Goal: Find specific page/section: Find specific page/section

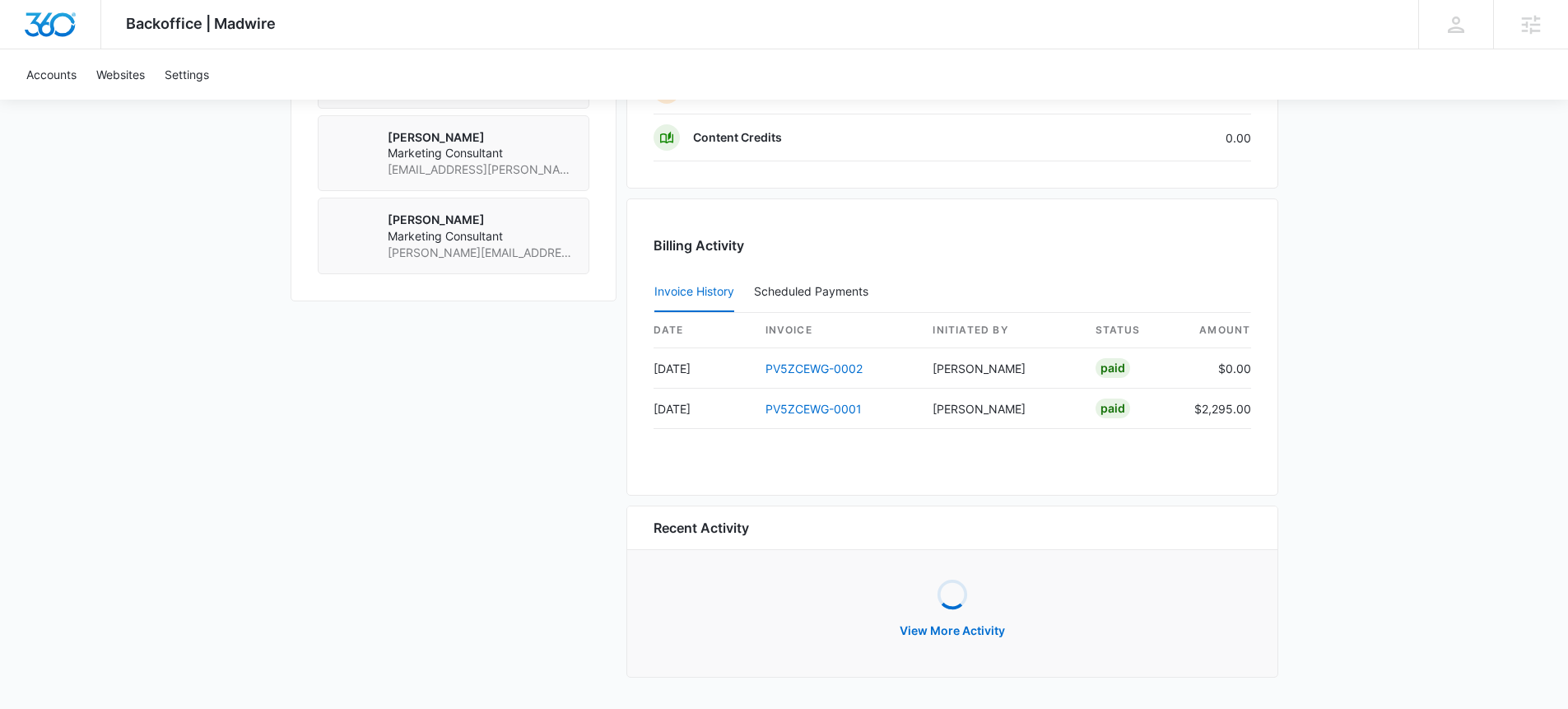
scroll to position [1385, 0]
click at [64, 75] on link "Accounts" at bounding box center [51, 74] width 70 height 50
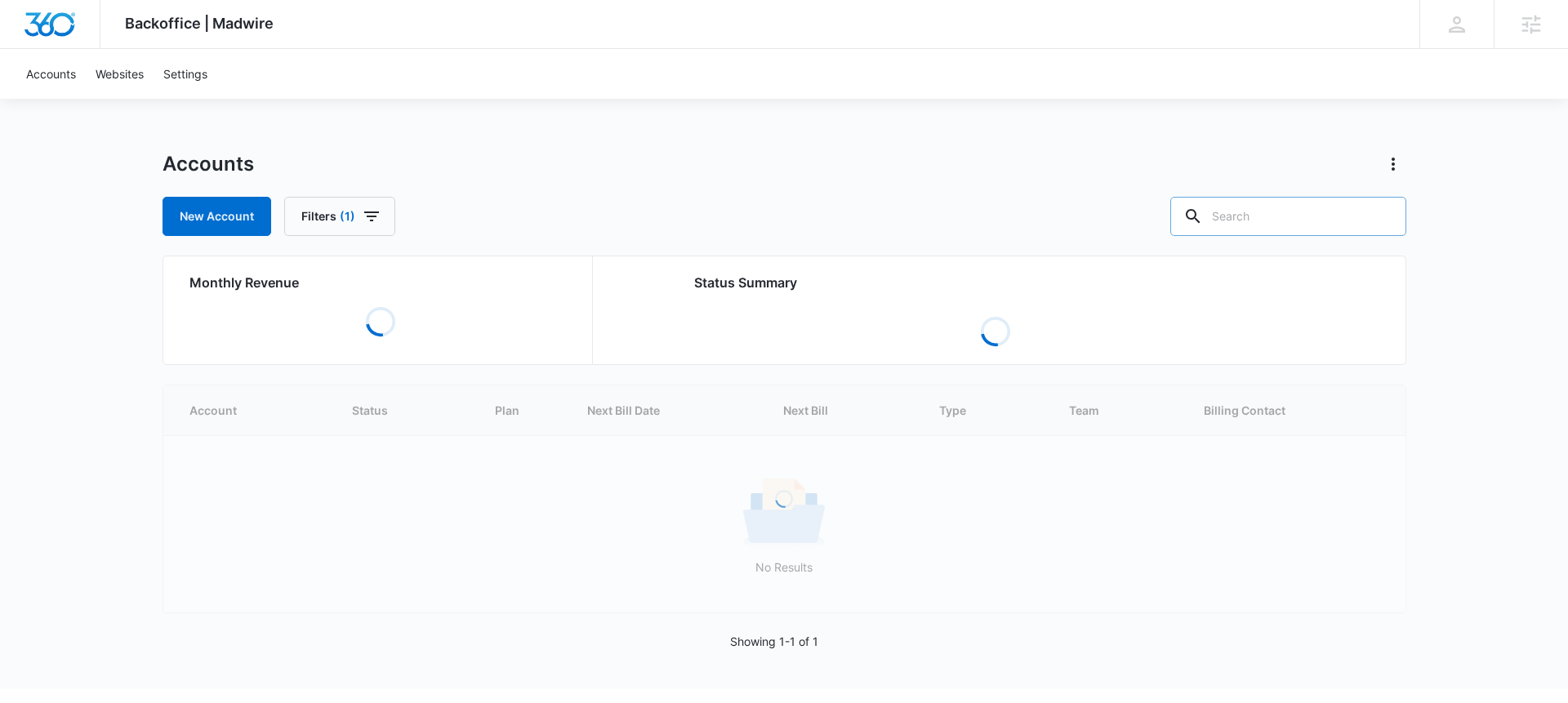
click at [1285, 211] on input "text" at bounding box center [1289, 216] width 236 height 39
paste input "M335175"
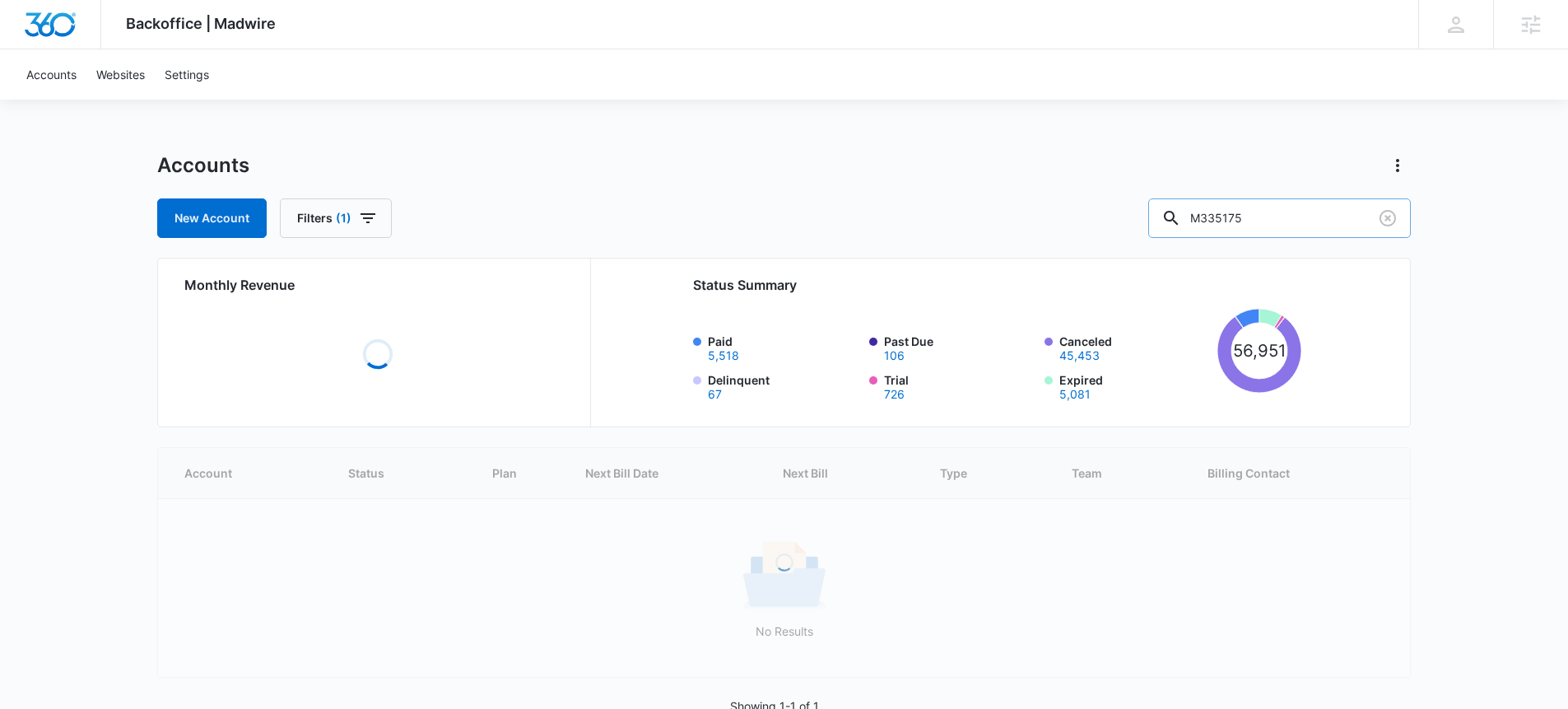
type input "M335175"
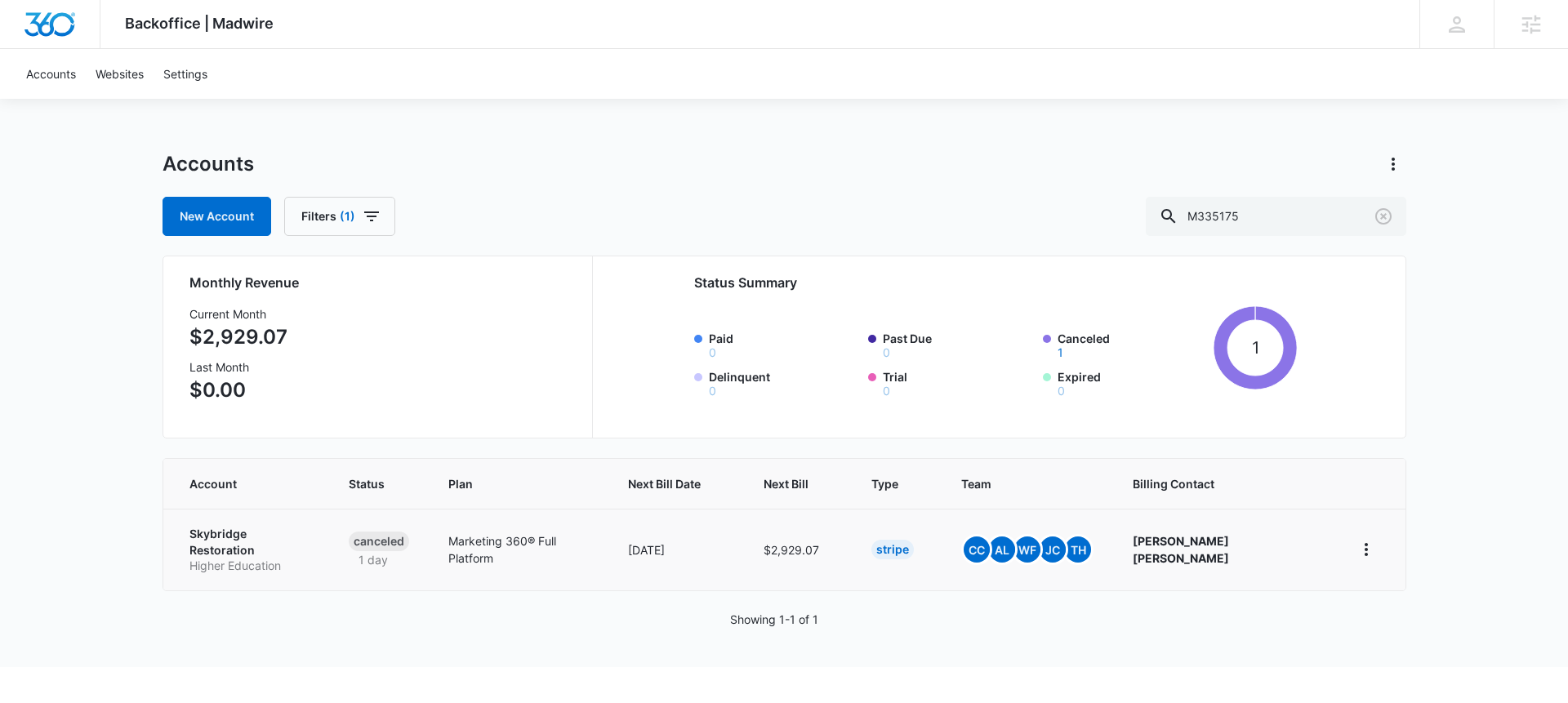
click at [278, 561] on td "Skybridge Restoration Higher Education" at bounding box center [246, 549] width 166 height 82
click at [283, 558] on p "Higher Education" at bounding box center [250, 565] width 120 height 16
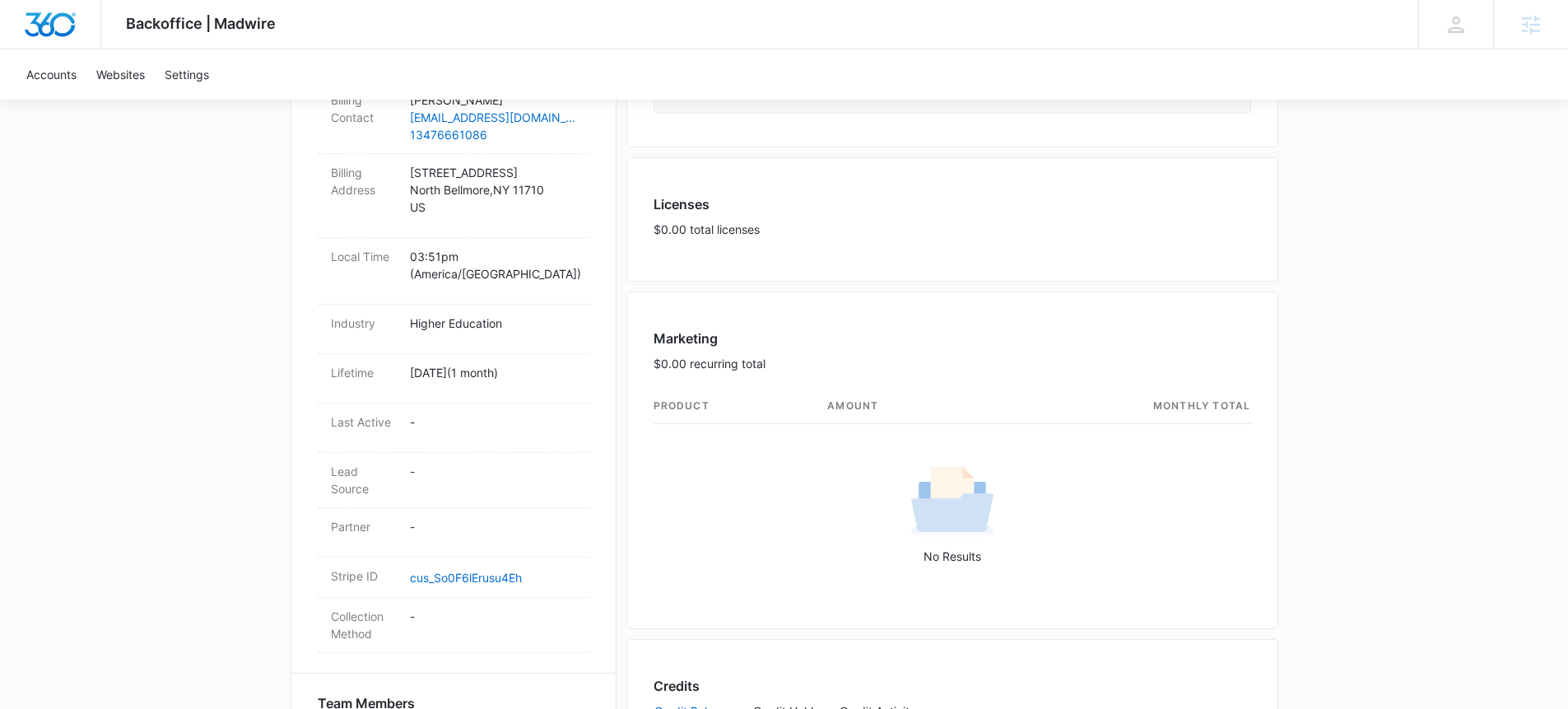
scroll to position [314, 0]
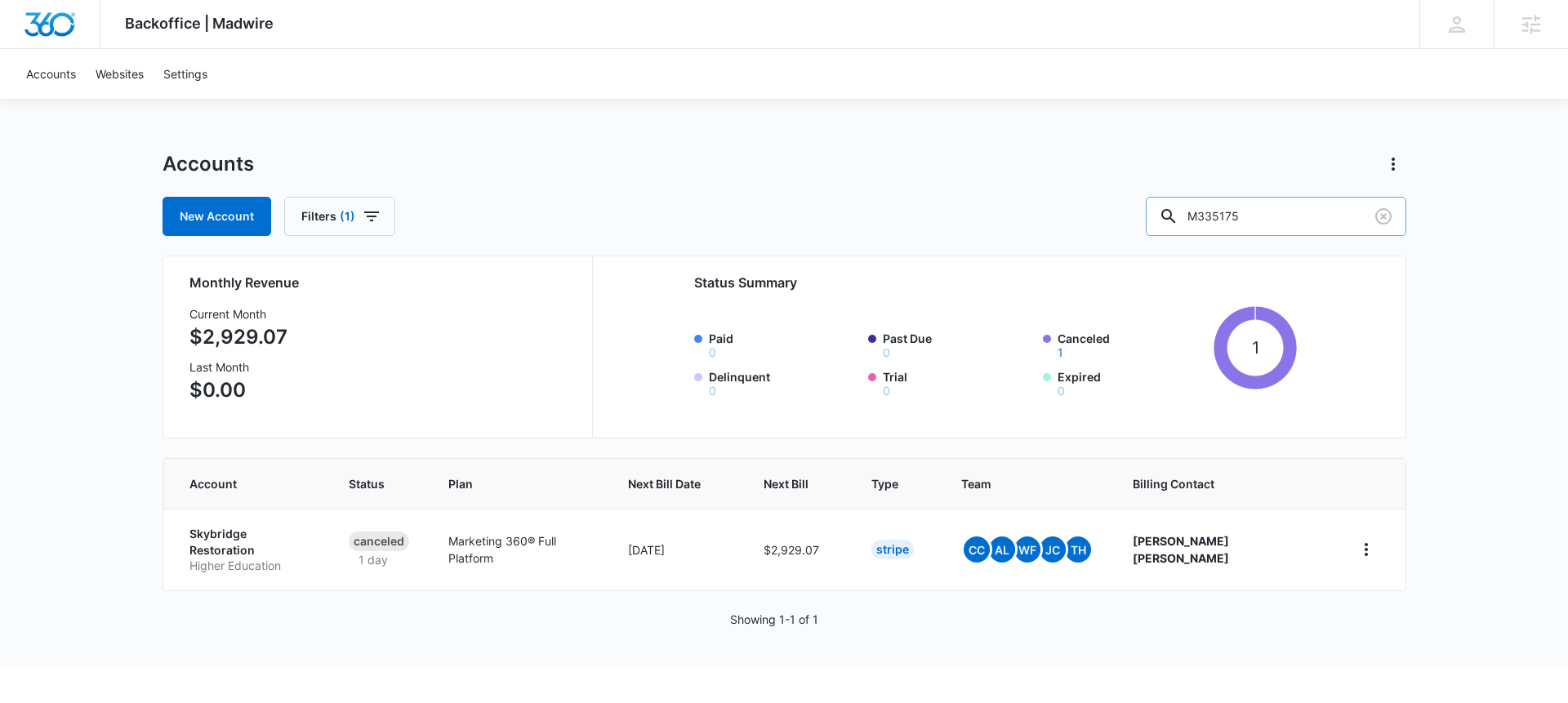
click at [1254, 225] on input "M335175" at bounding box center [1276, 216] width 261 height 39
paste input "21964"
type input "M321964"
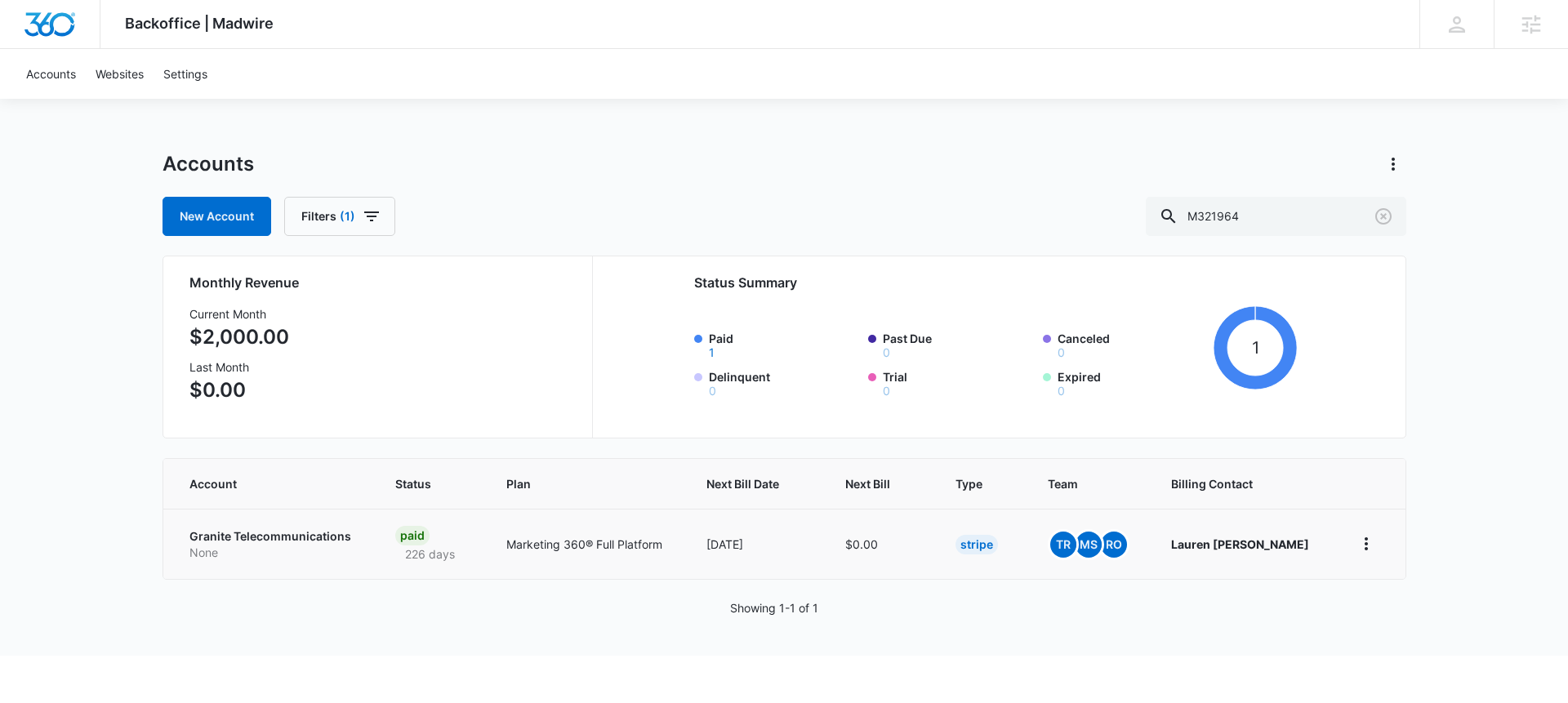
click at [333, 528] on p "Granite Telecommunications" at bounding box center [273, 536] width 167 height 16
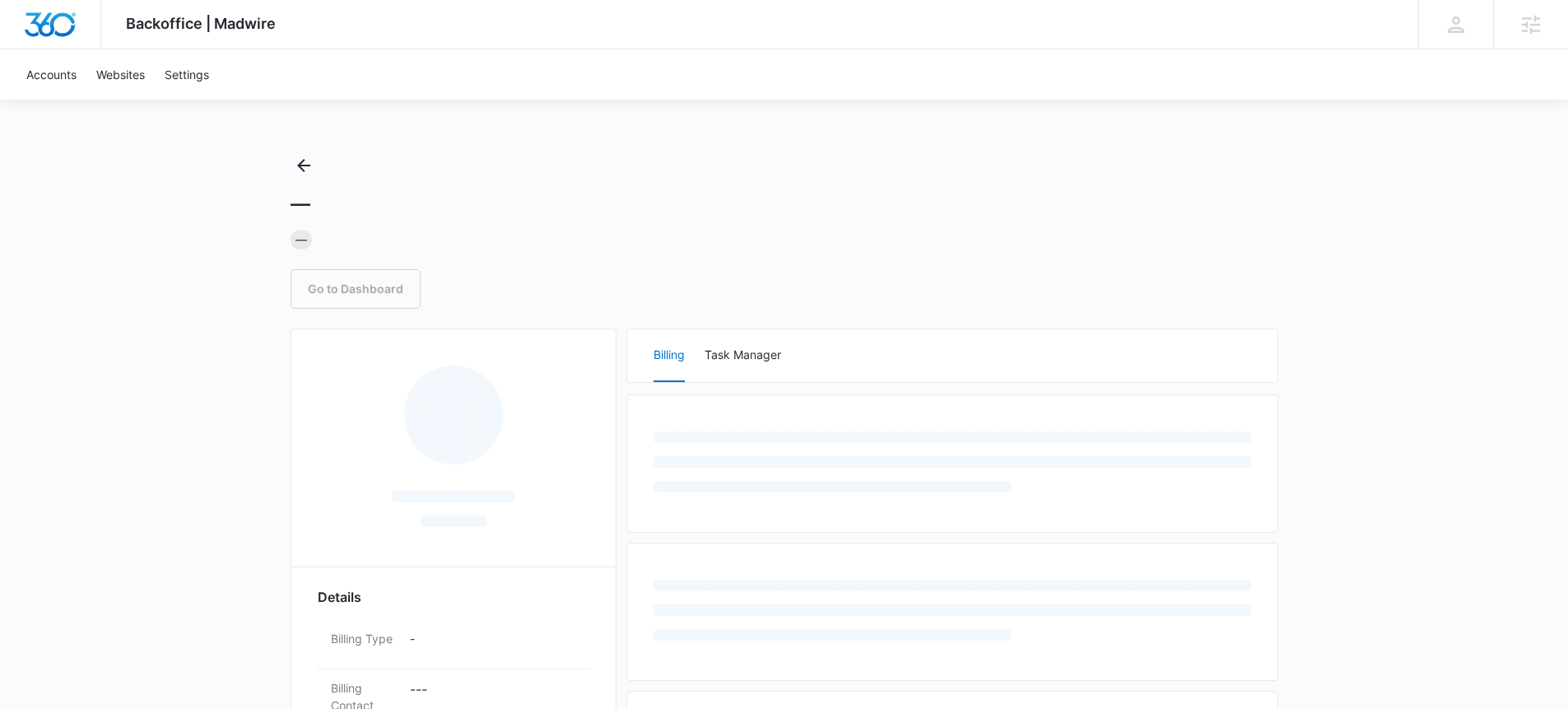
click at [328, 538] on div at bounding box center [453, 452] width 271 height 175
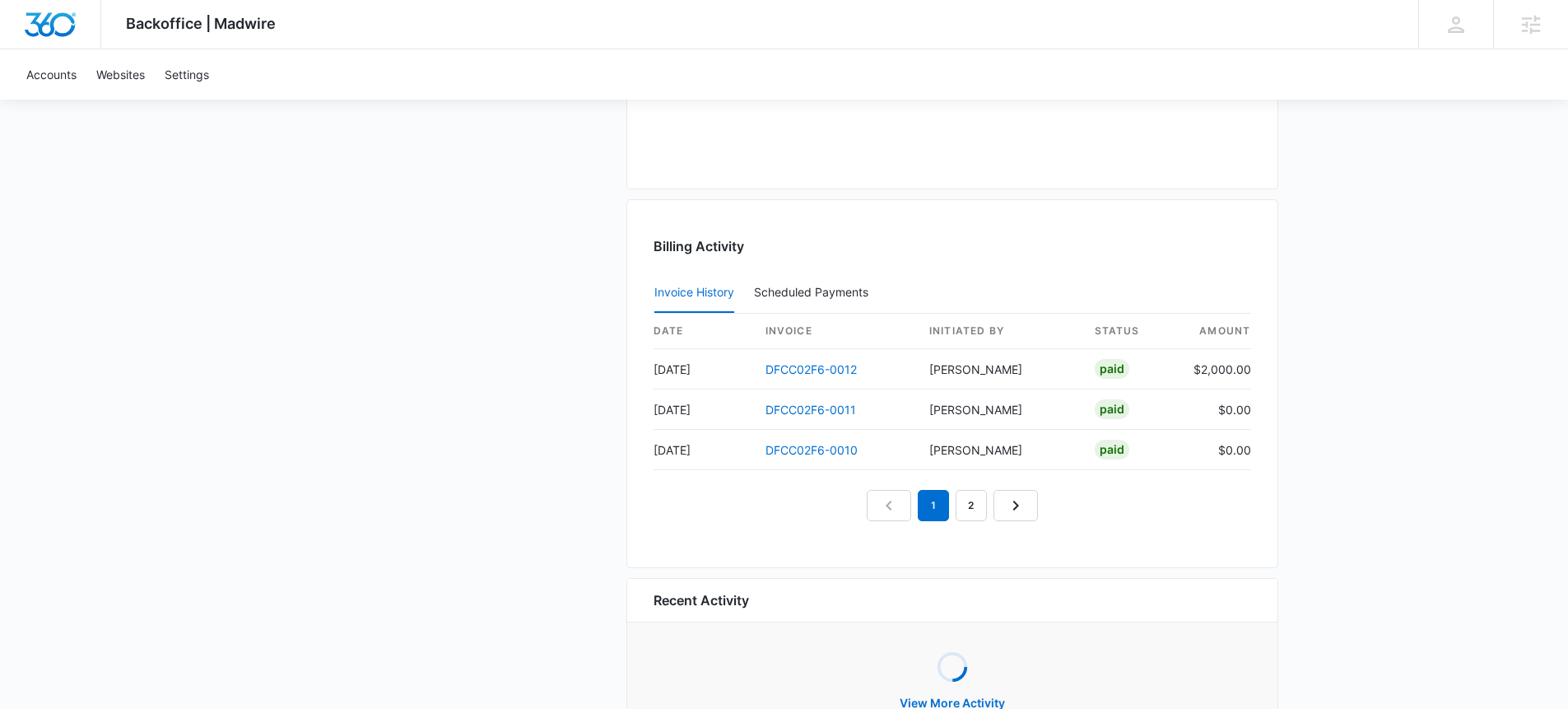
scroll to position [1546, 0]
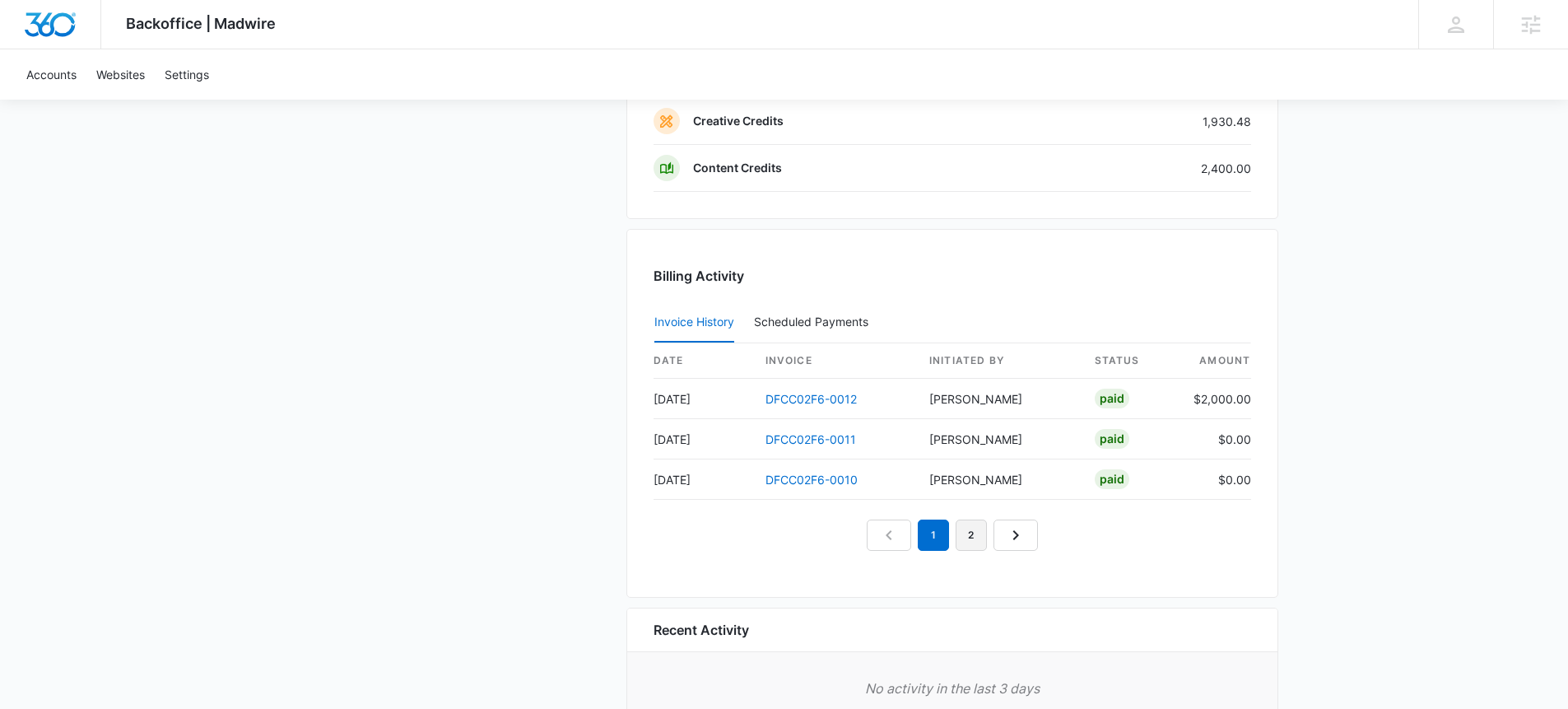
click at [964, 536] on link "2" at bounding box center [971, 535] width 31 height 31
click at [994, 532] on link "3" at bounding box center [990, 535] width 31 height 31
click at [994, 532] on link "4" at bounding box center [1009, 535] width 31 height 31
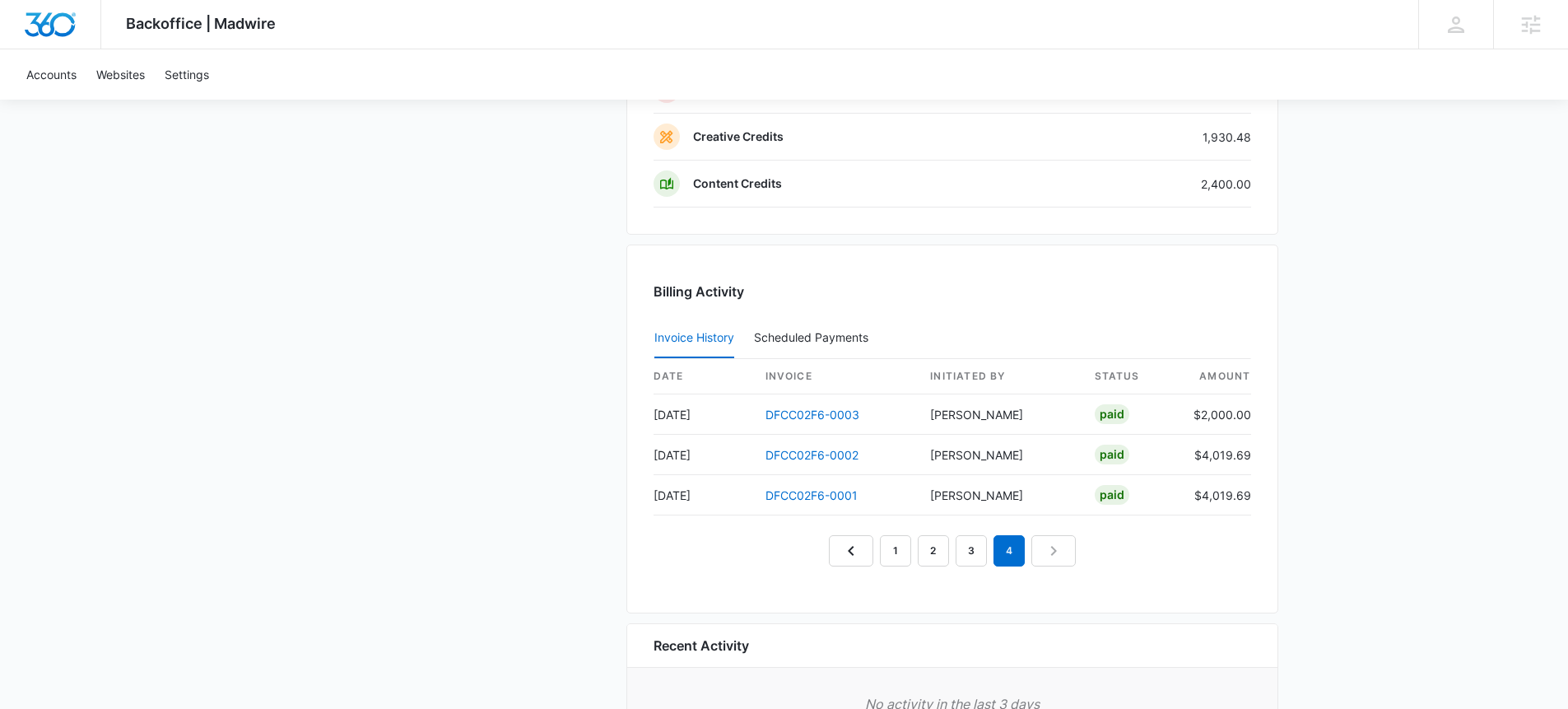
scroll to position [1515, 0]
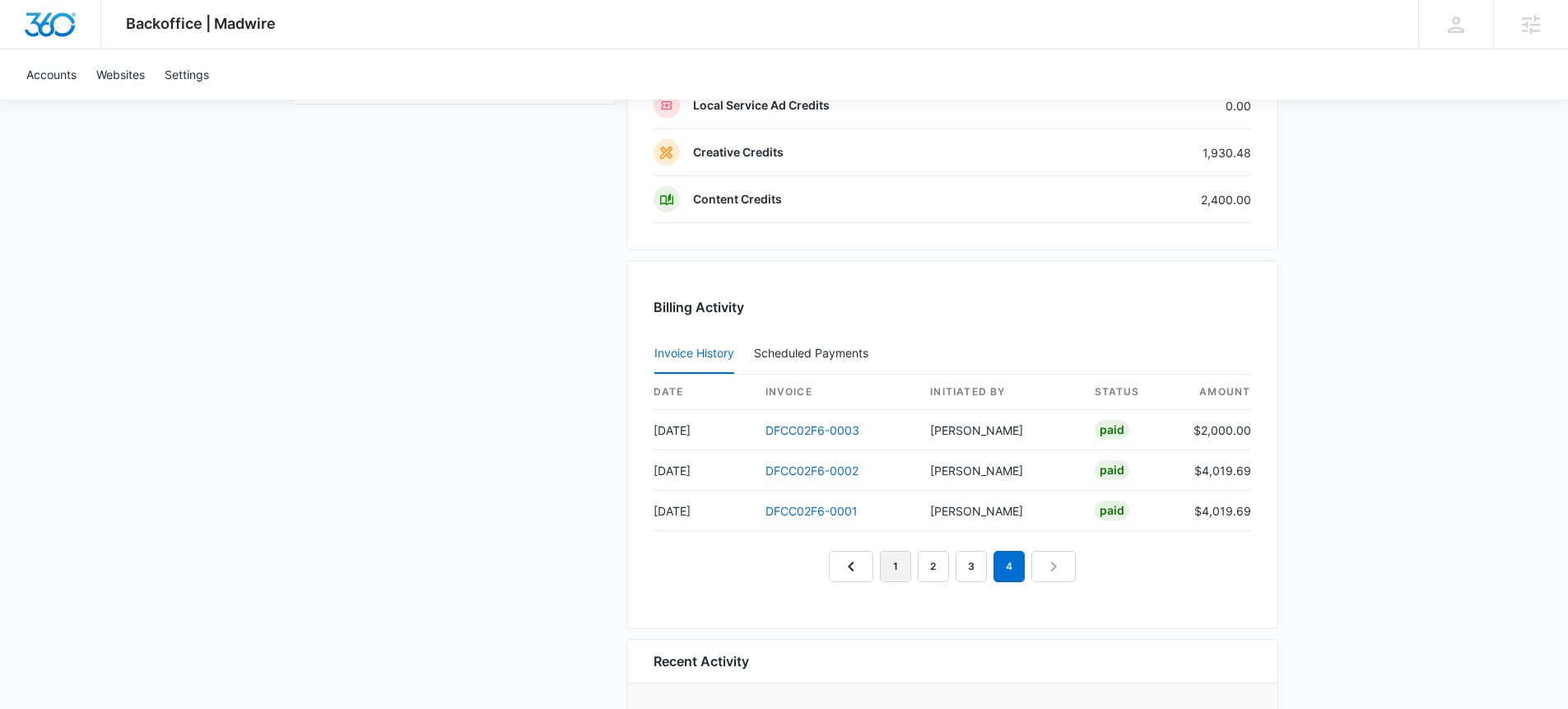
click at [894, 563] on link "1" at bounding box center [896, 566] width 31 height 31
click at [831, 430] on link "DFCC02F6-0012" at bounding box center [811, 430] width 91 height 14
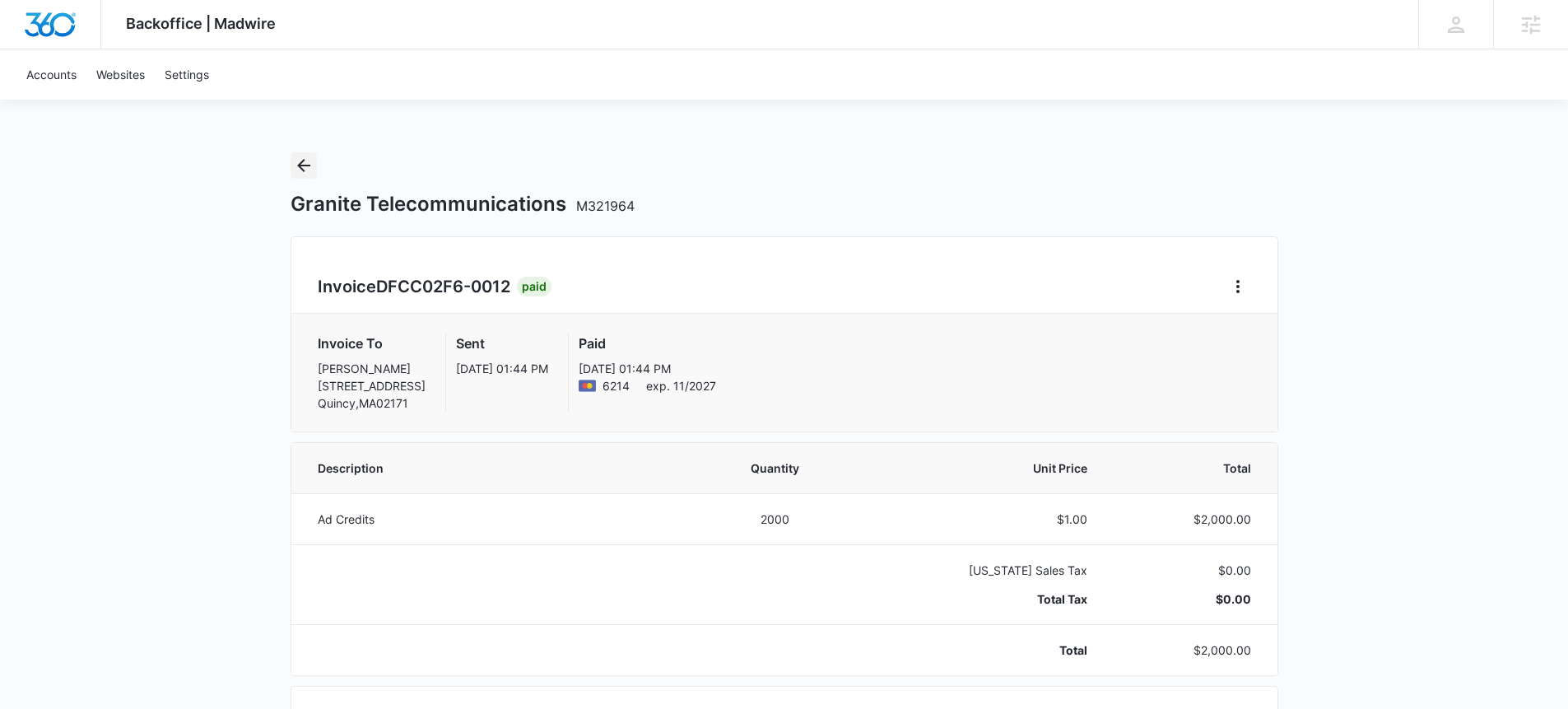
click at [310, 169] on icon "Back" at bounding box center [303, 165] width 20 height 20
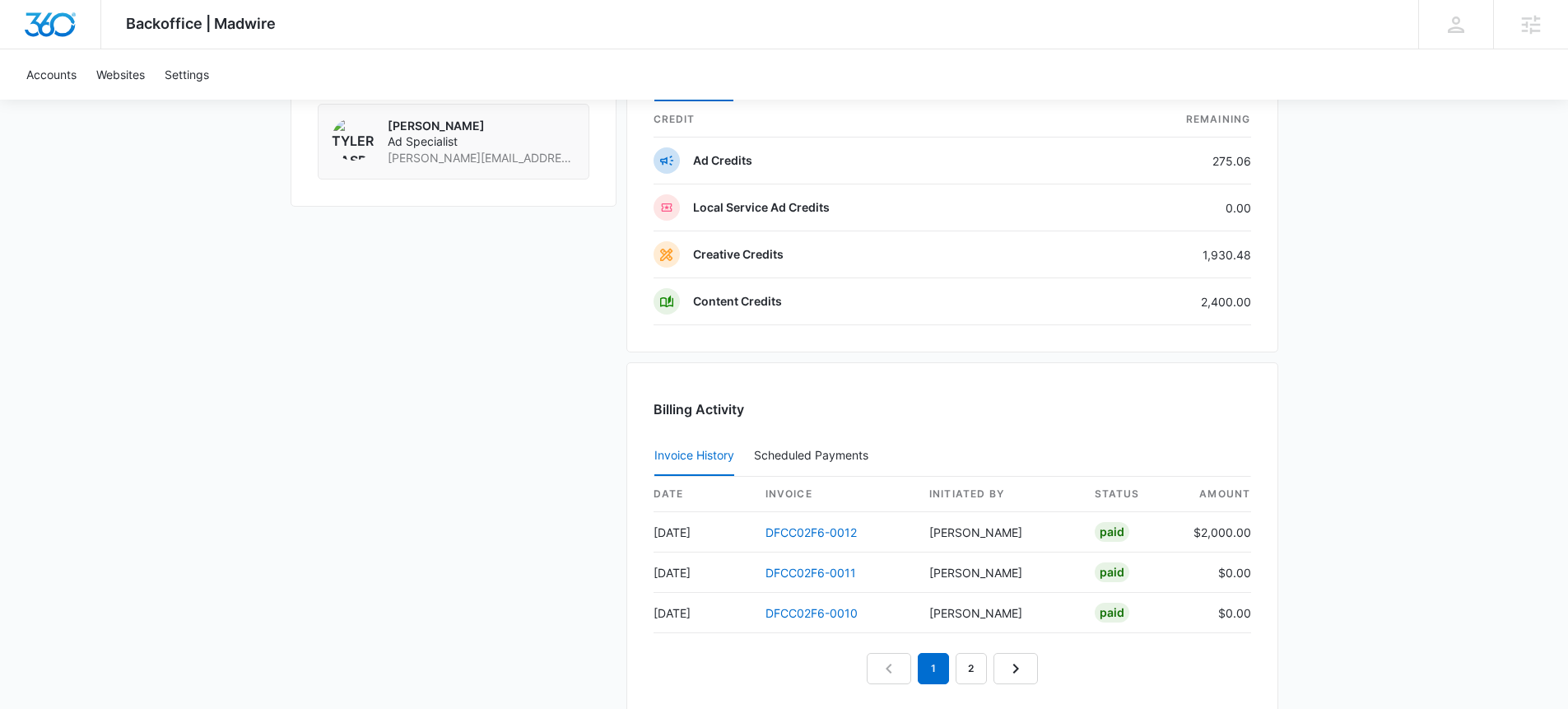
scroll to position [1567, 0]
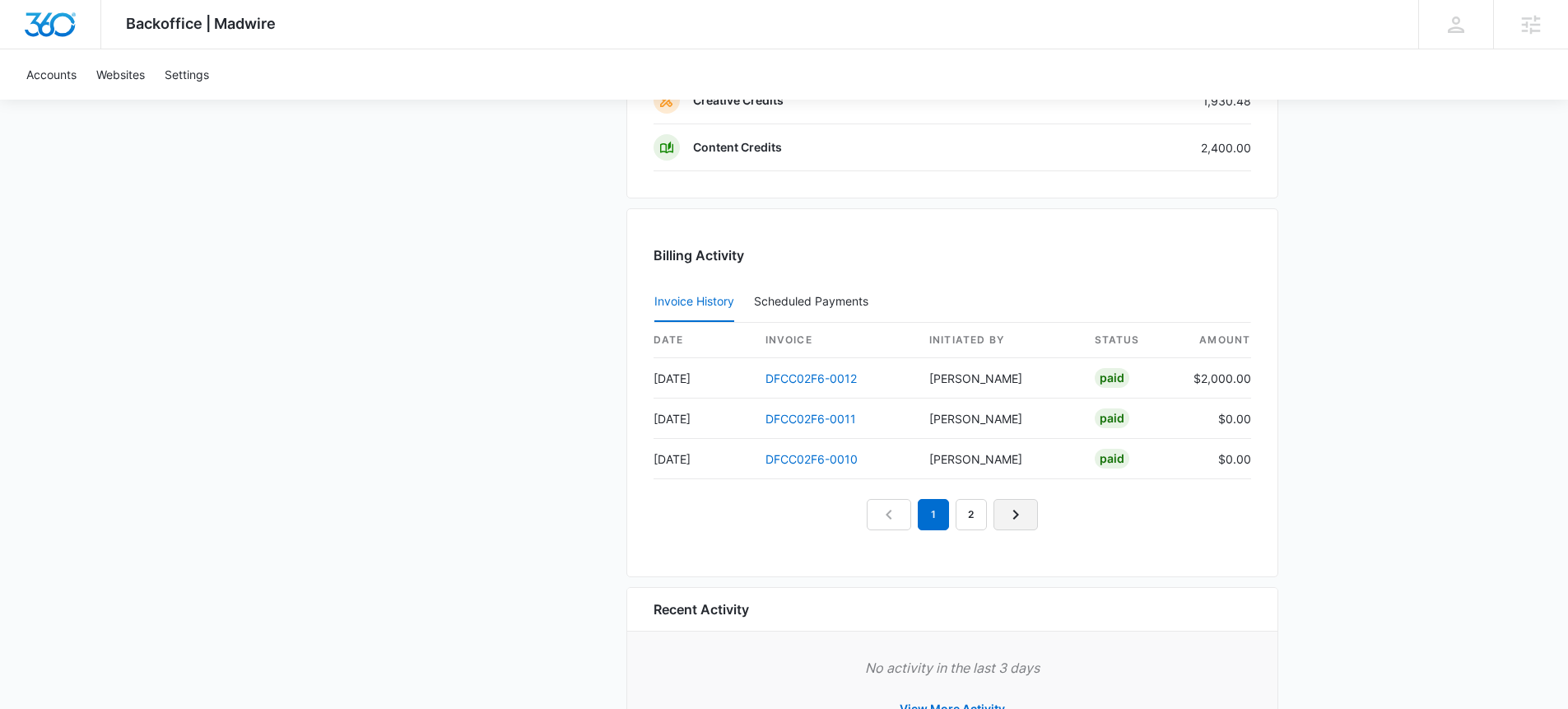
click at [1014, 514] on icon "Next Page" at bounding box center [1015, 514] width 20 height 20
click at [1020, 514] on link "Next Page" at bounding box center [1035, 514] width 45 height 31
click at [1050, 515] on icon "Next Page" at bounding box center [1053, 514] width 20 height 20
click at [903, 457] on td "DFCC02F6-0001" at bounding box center [835, 458] width 165 height 40
click at [834, 457] on link "DFCC02F6-0001" at bounding box center [811, 459] width 92 height 14
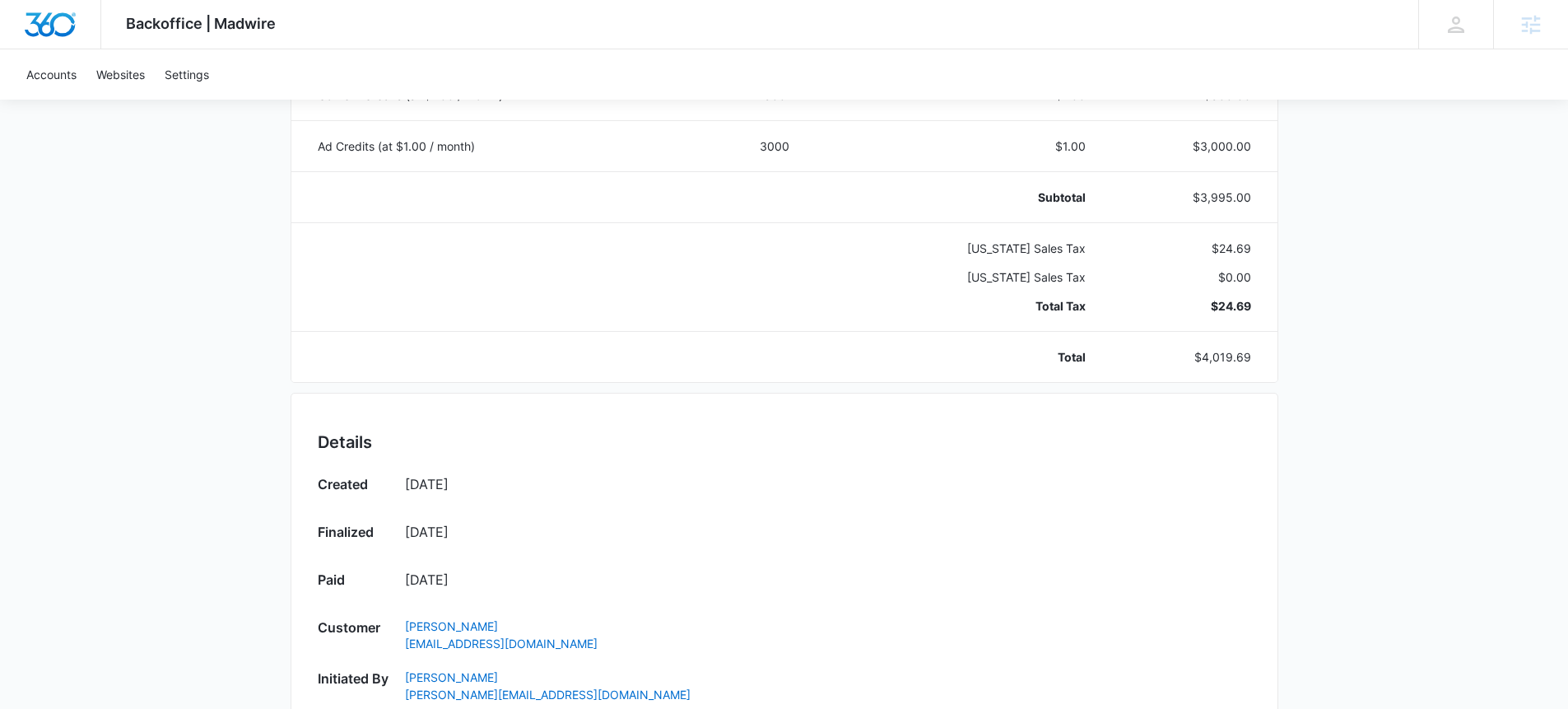
scroll to position [475, 0]
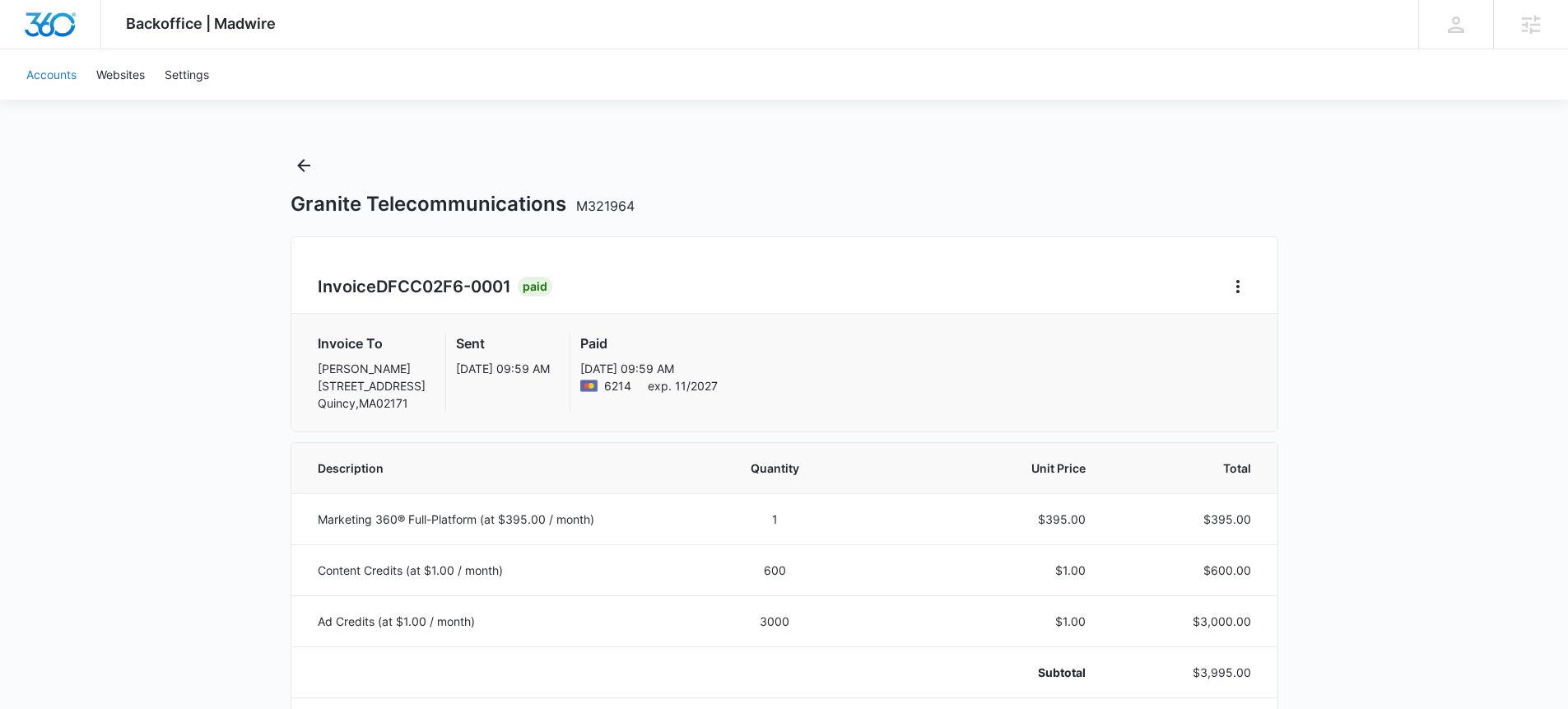
click at [38, 63] on link "Accounts" at bounding box center [51, 74] width 70 height 50
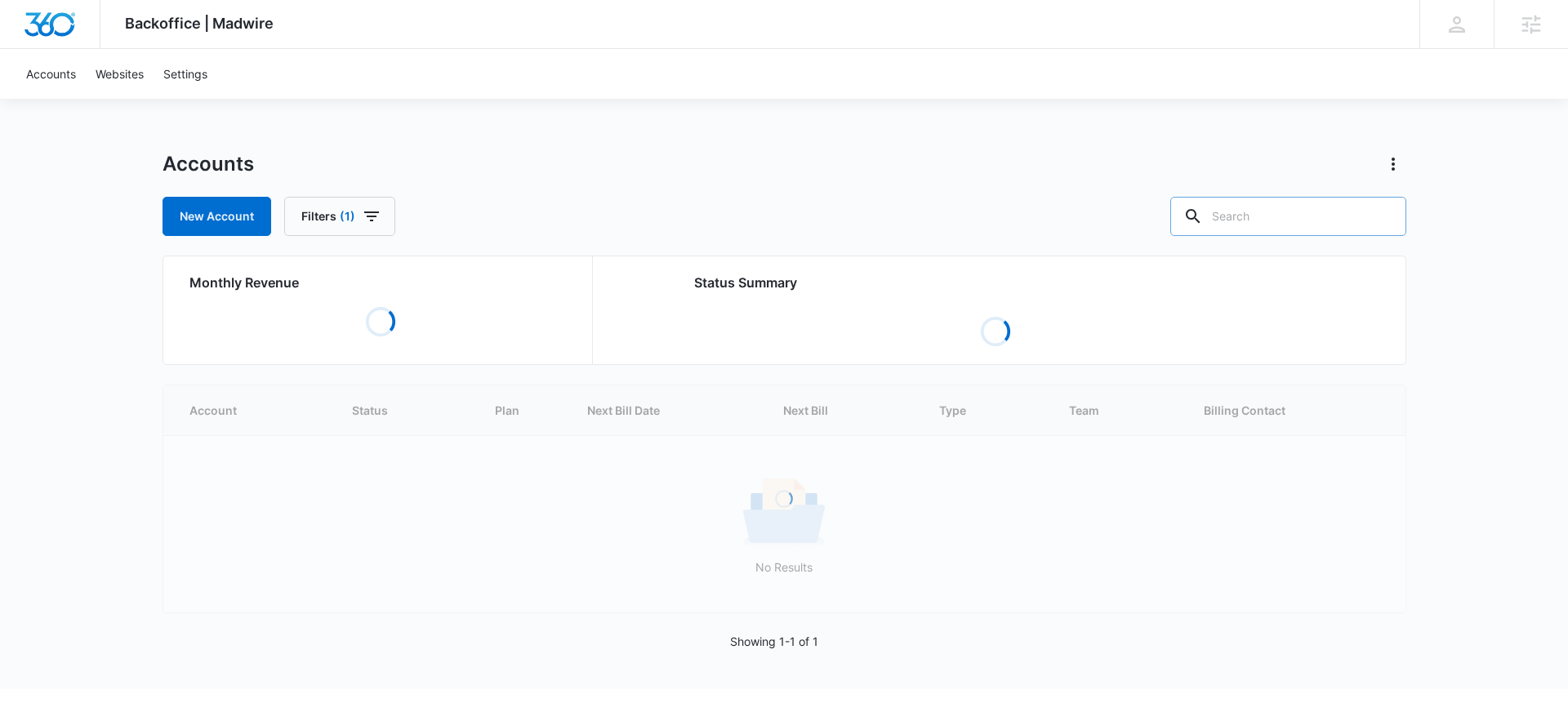
click at [1318, 215] on input "text" at bounding box center [1289, 216] width 236 height 39
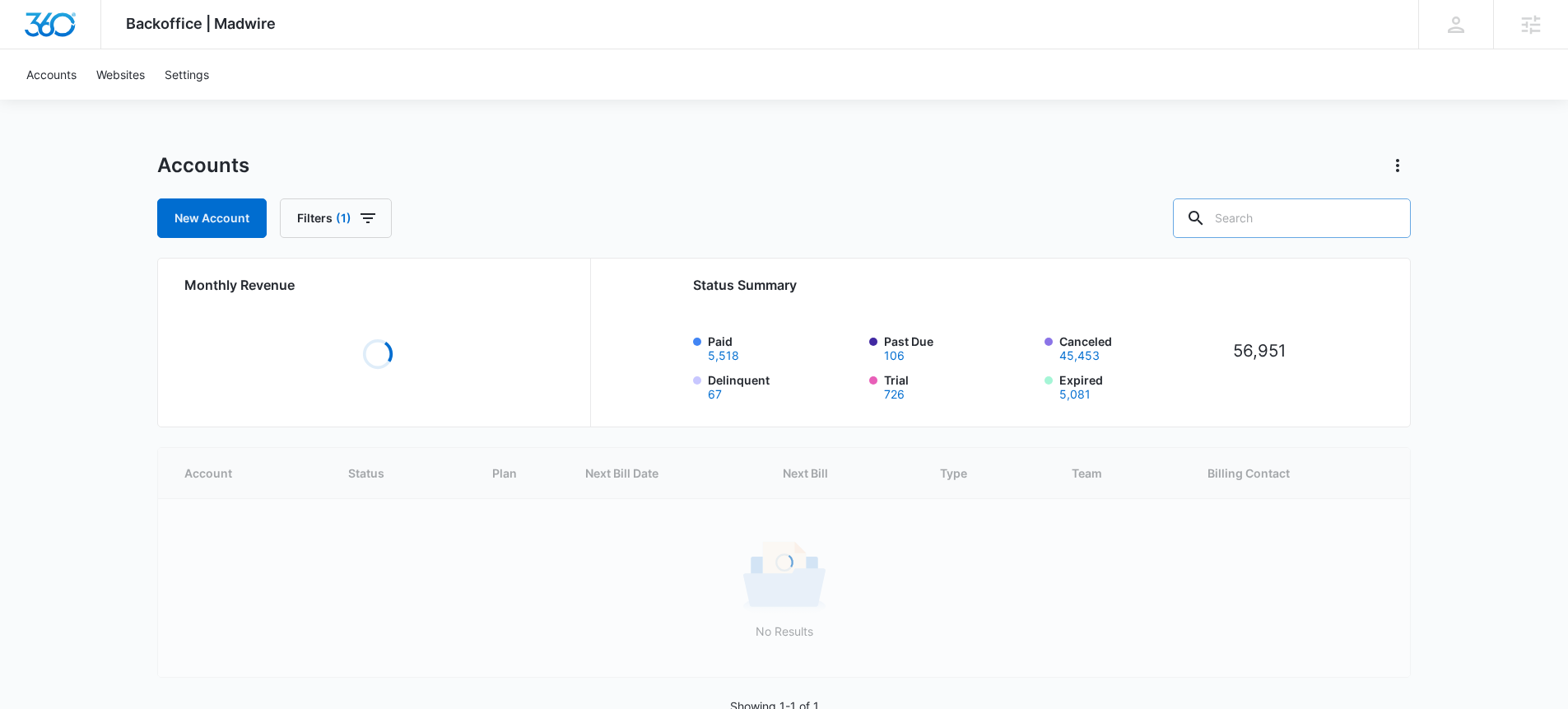
paste input "M326180"
type input "M326180"
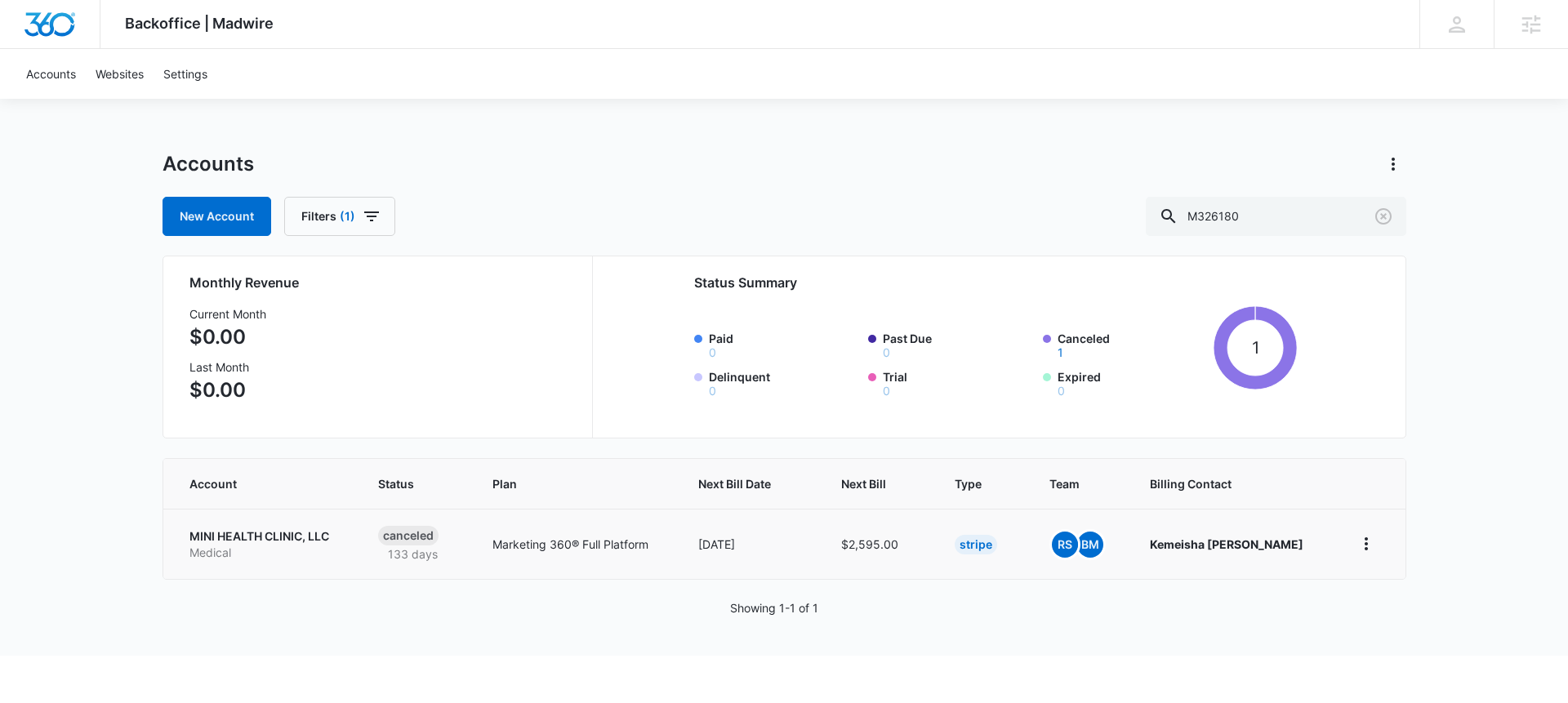
click at [244, 567] on td "MINI HEALTH CLINIC, LLC Medical" at bounding box center [261, 543] width 195 height 70
click at [243, 541] on p "MINI HEALTH CLINIC, LLC" at bounding box center [264, 536] width 150 height 16
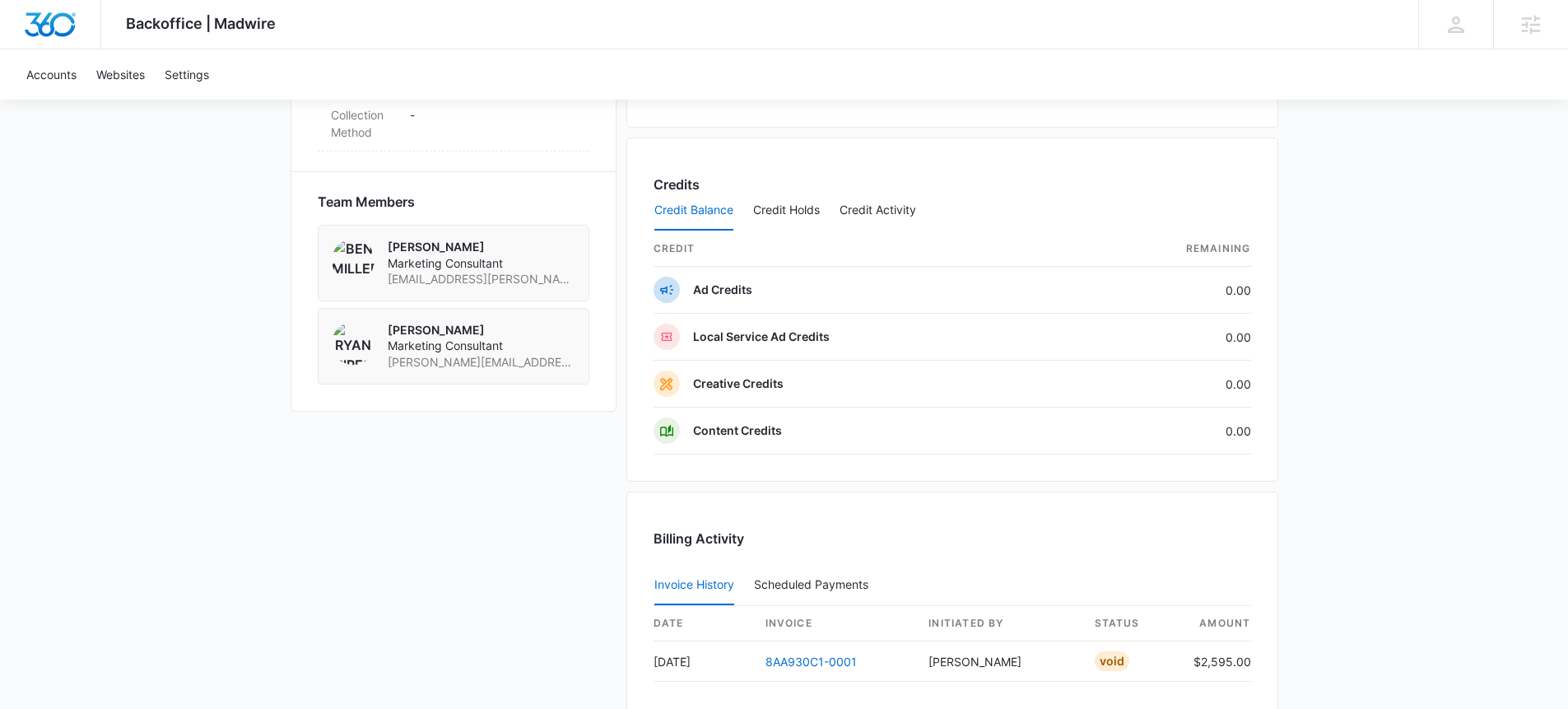
scroll to position [1013, 0]
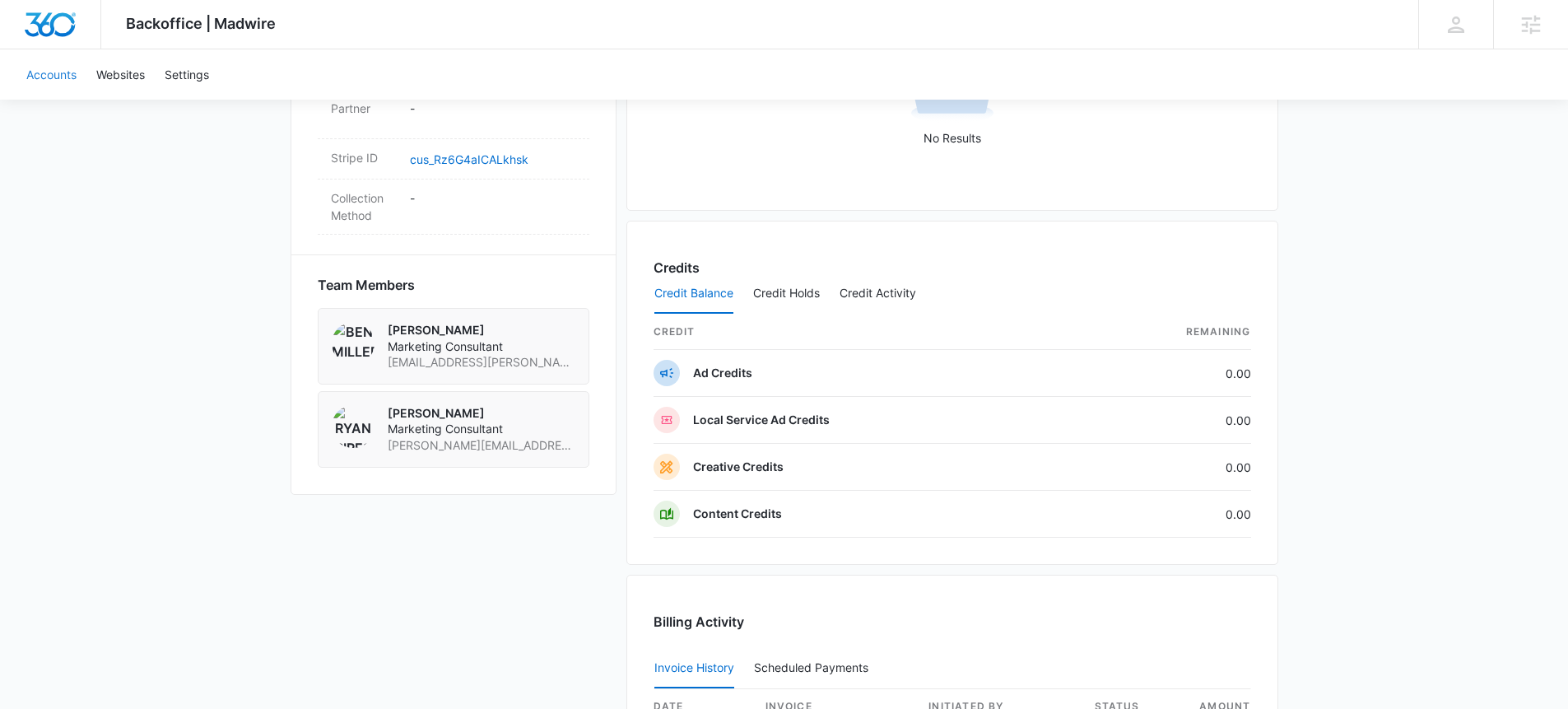
click at [55, 77] on link "Accounts" at bounding box center [51, 74] width 70 height 50
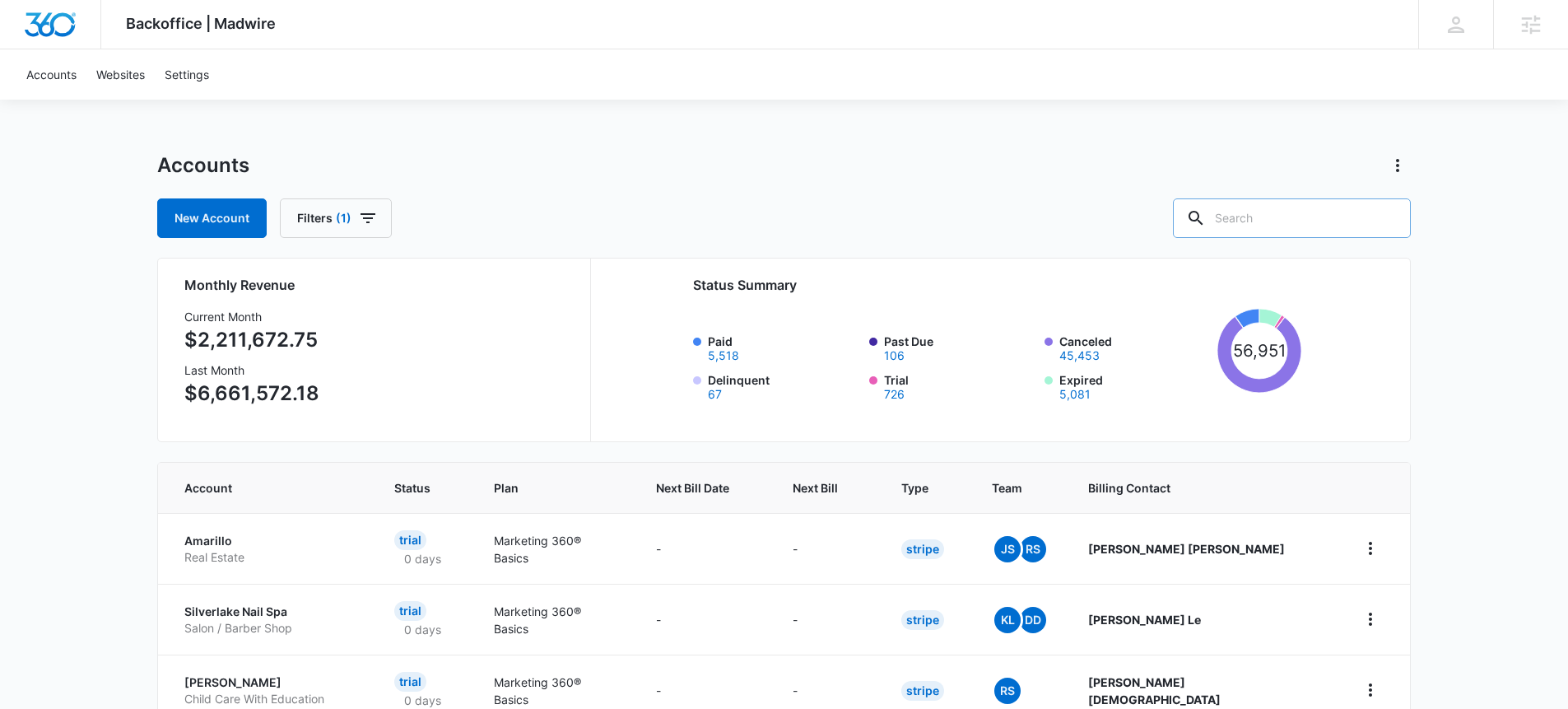
paste input "M327480"
type input "M327480"
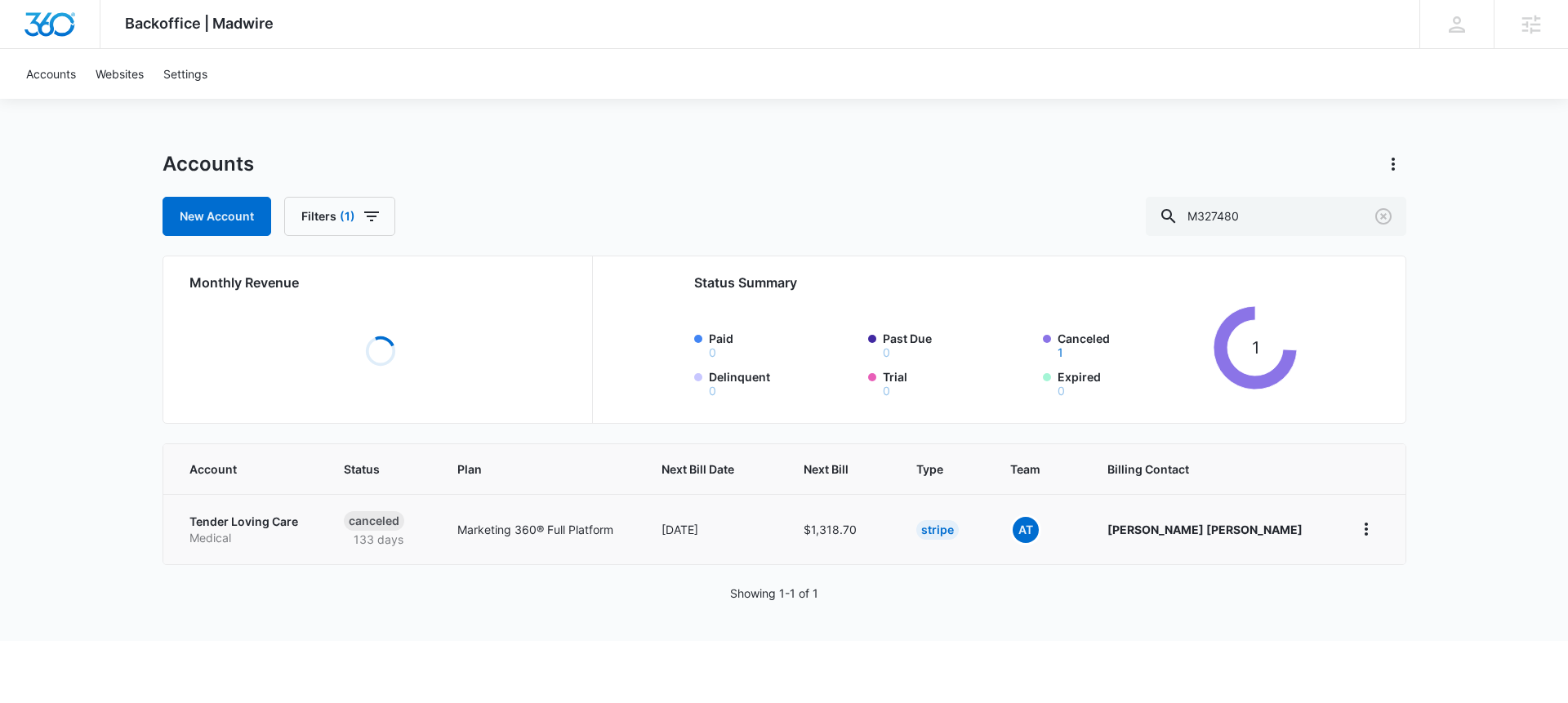
click at [226, 521] on p "Tender Loving Care" at bounding box center [248, 521] width 116 height 16
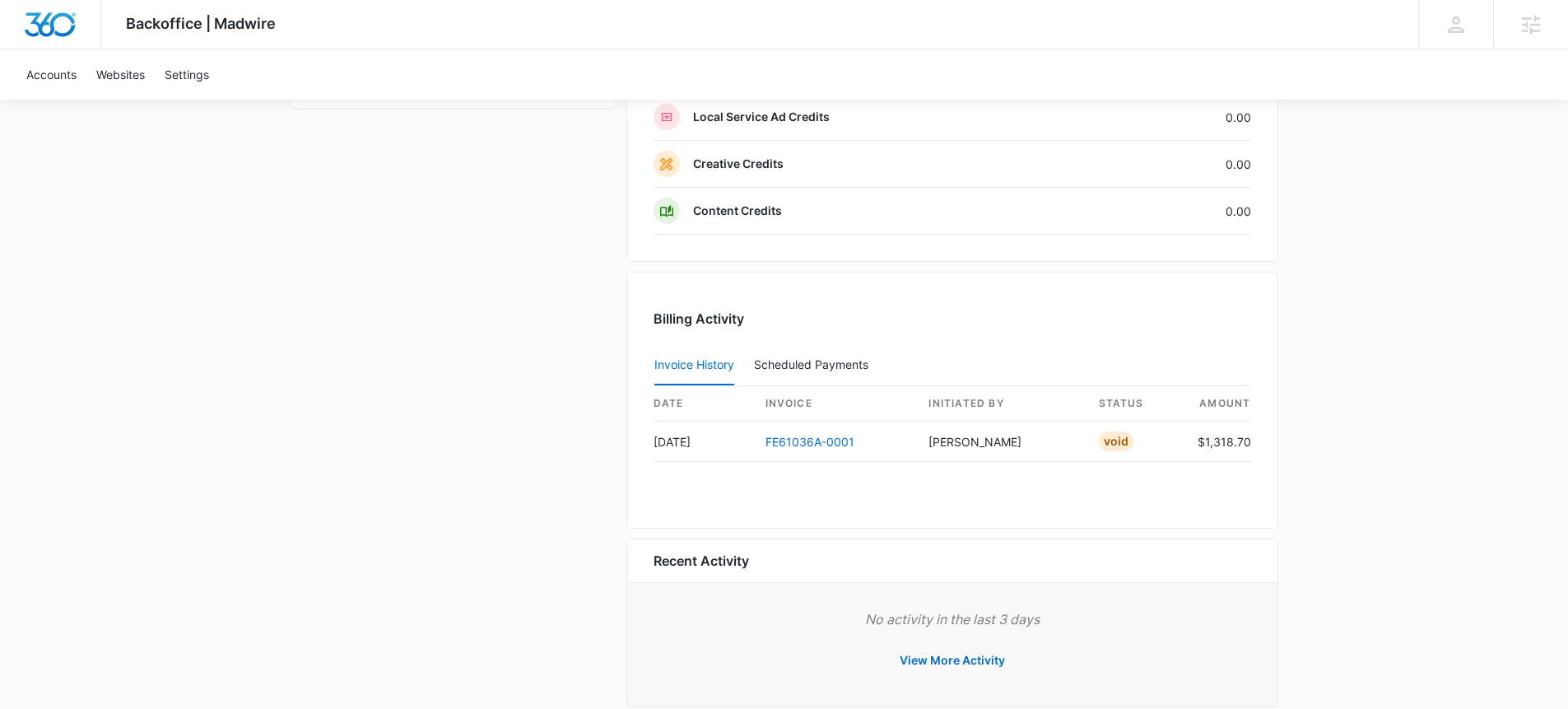
scroll to position [1312, 0]
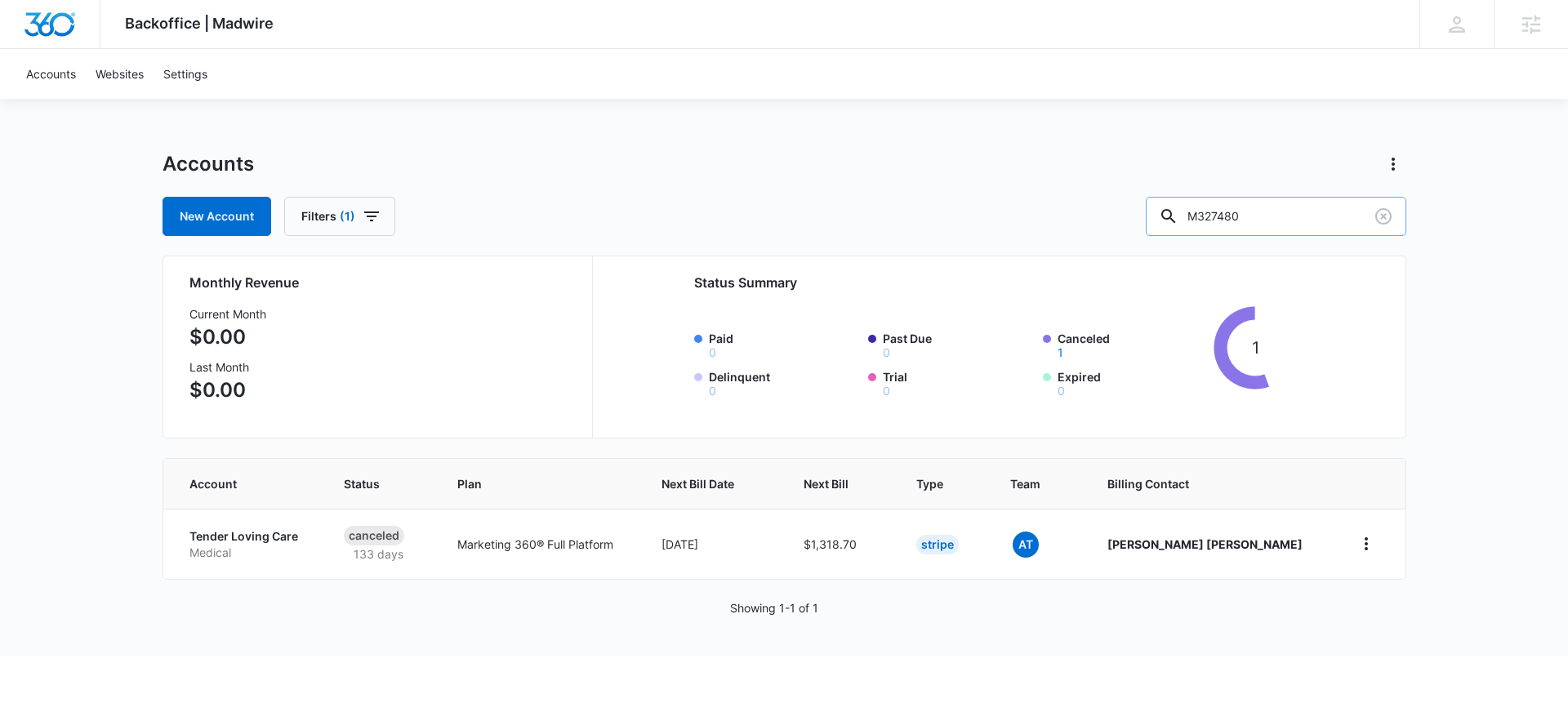
click at [1250, 214] on input "M327480" at bounding box center [1276, 216] width 261 height 39
paste input "12892"
type input "M12892"
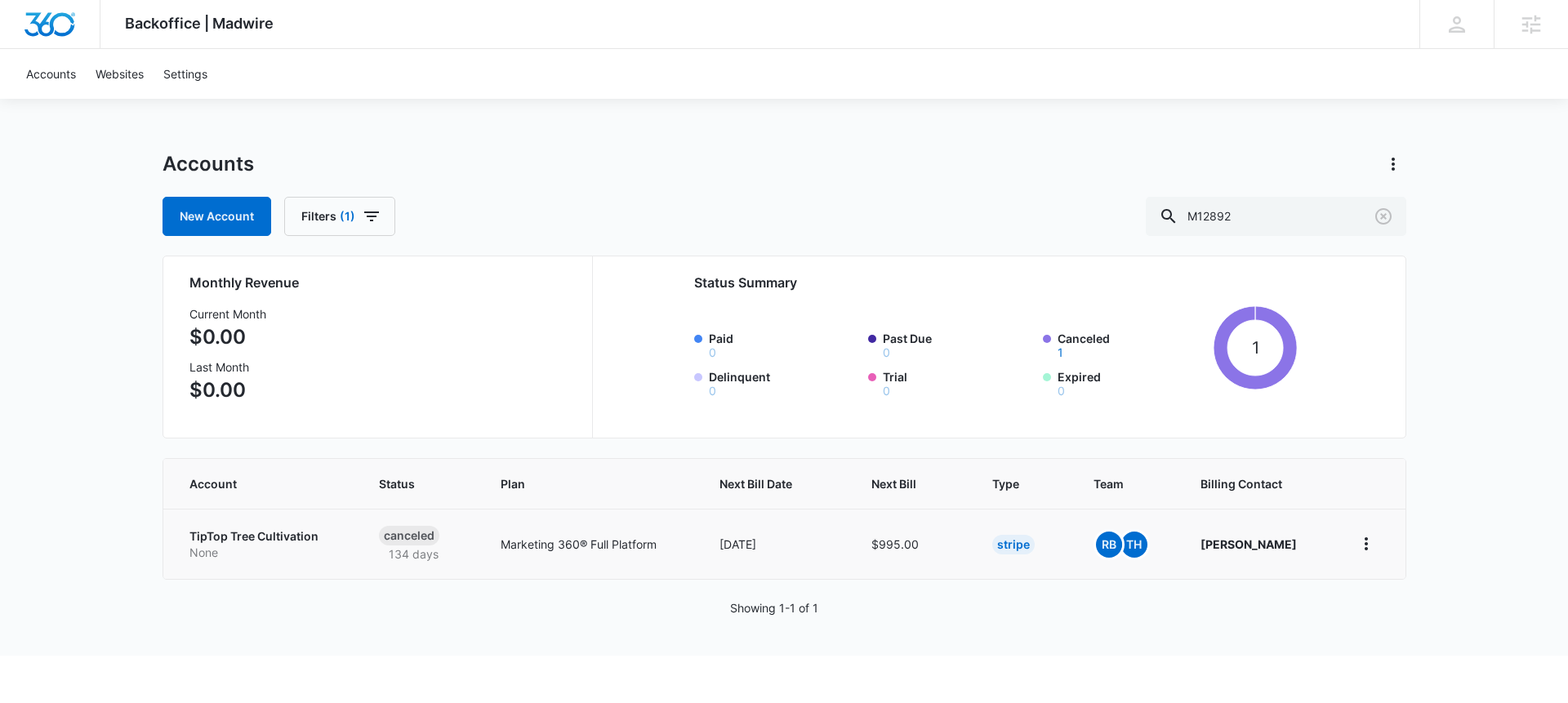
click at [285, 540] on p "TipTop Tree Cultivation" at bounding box center [265, 536] width 150 height 16
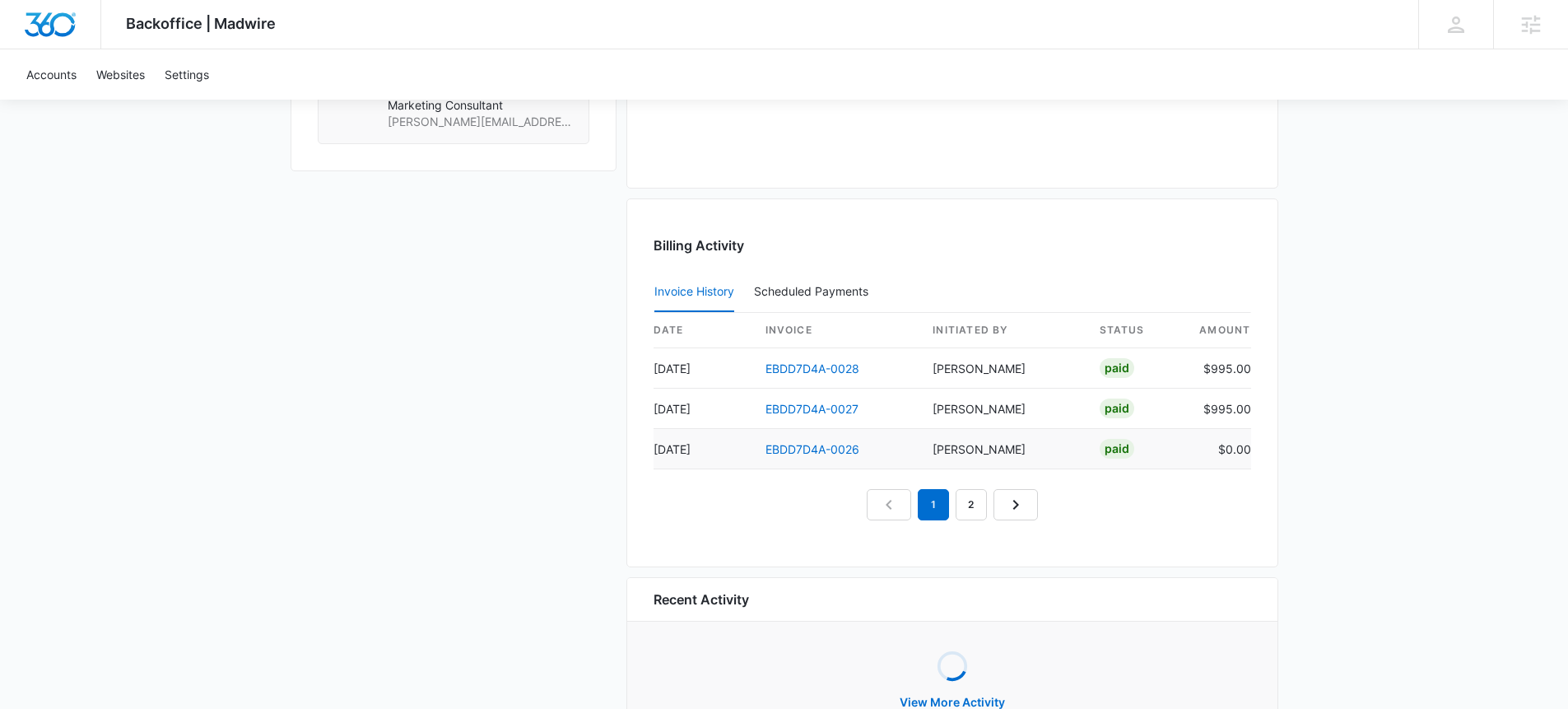
scroll to position [1359, 0]
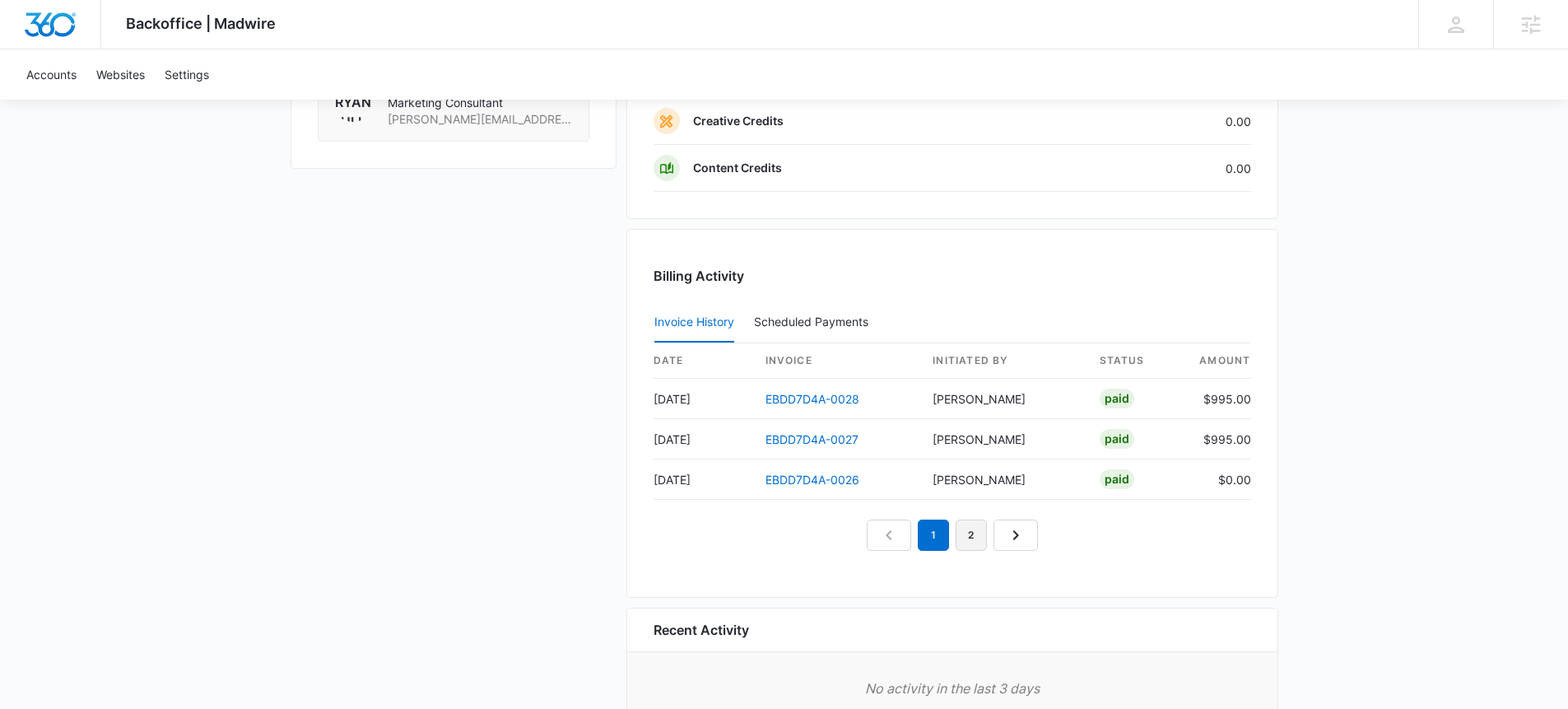
click at [970, 537] on link "2" at bounding box center [971, 535] width 31 height 31
click at [1037, 535] on icon "Next Page" at bounding box center [1034, 535] width 20 height 20
